Goal: Transaction & Acquisition: Download file/media

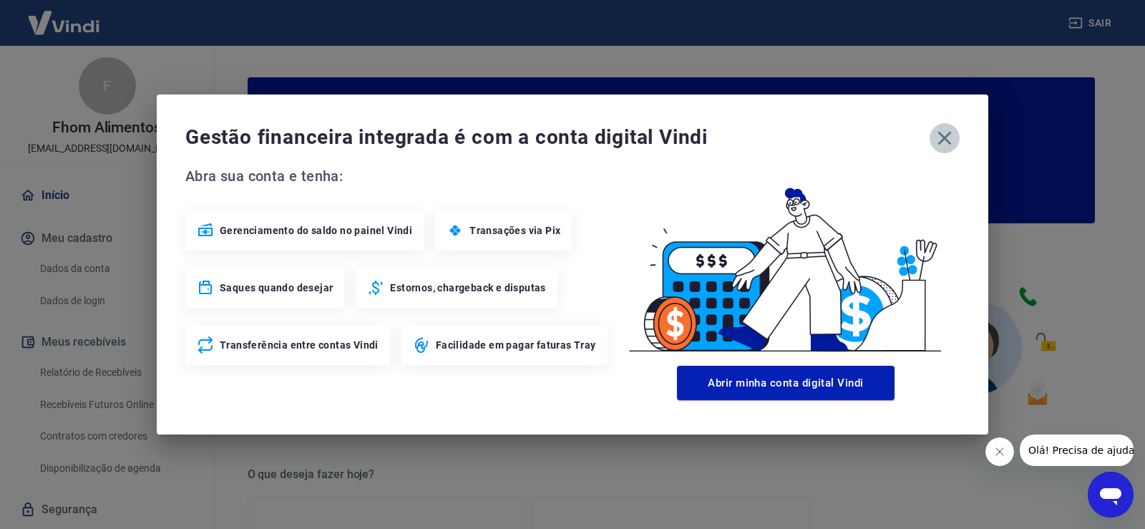
click at [943, 136] on icon "button" at bounding box center [945, 139] width 14 height 14
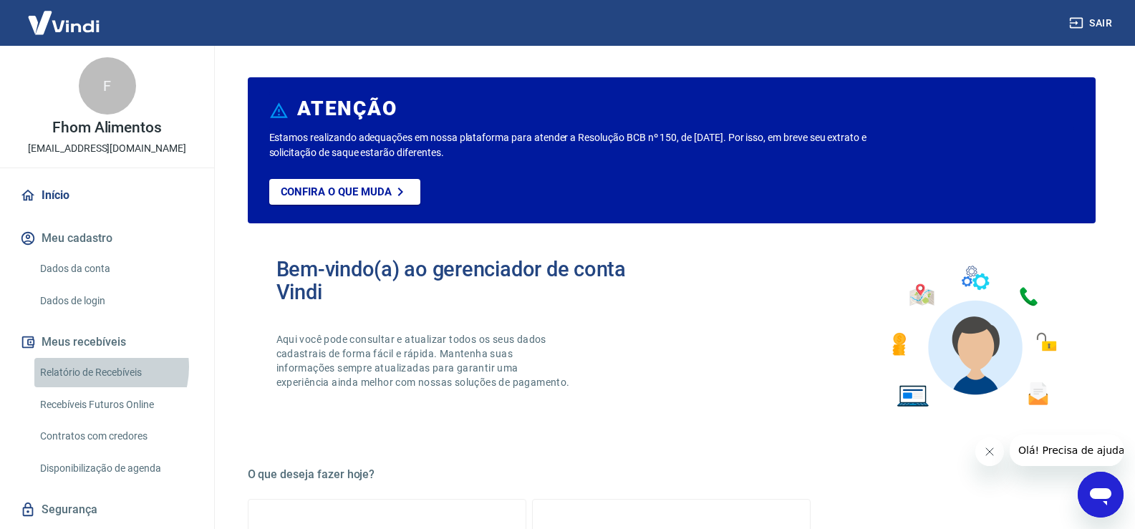
click at [98, 367] on link "Relatório de Recebíveis" at bounding box center [115, 372] width 162 height 29
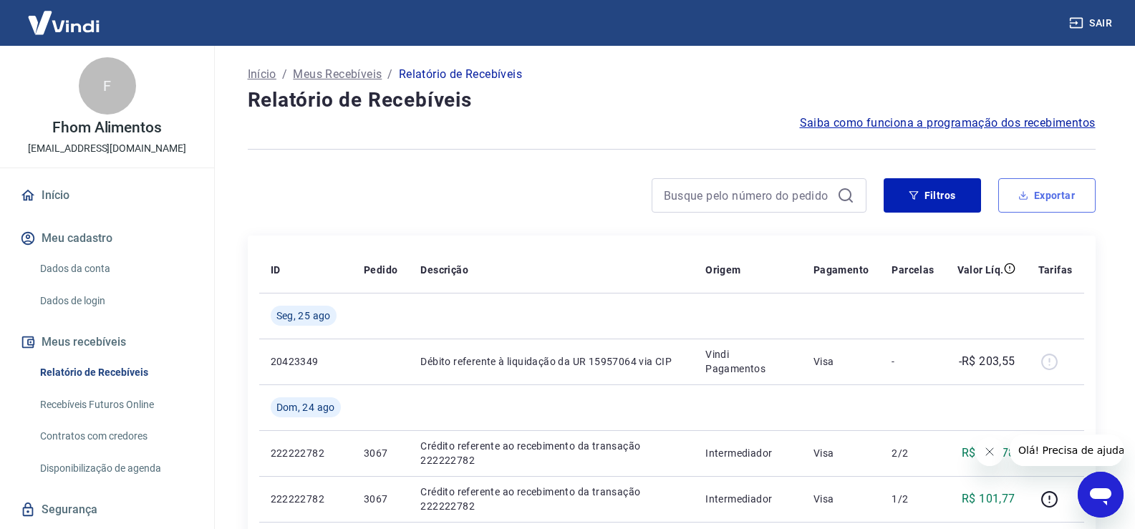
click at [1051, 196] on button "Exportar" at bounding box center [1046, 195] width 97 height 34
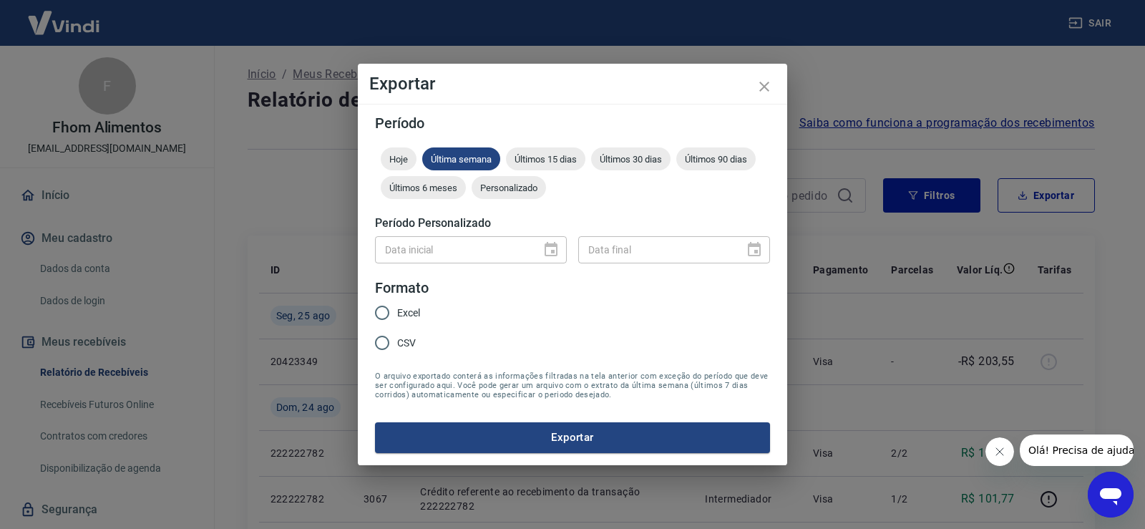
click at [557, 244] on div "Data inicial" at bounding box center [471, 249] width 192 height 26
click at [397, 319] on span "Excel" at bounding box center [408, 313] width 23 height 15
click at [397, 319] on input "Excel" at bounding box center [382, 313] width 30 height 30
radio input "true"
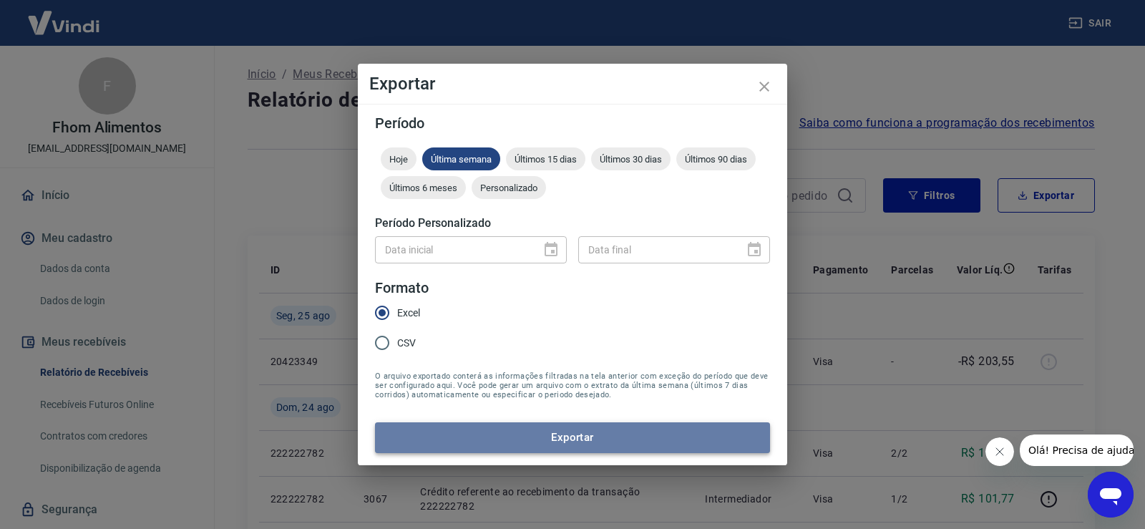
click at [532, 440] on button "Exportar" at bounding box center [572, 437] width 395 height 30
